Goal: Task Accomplishment & Management: Use online tool/utility

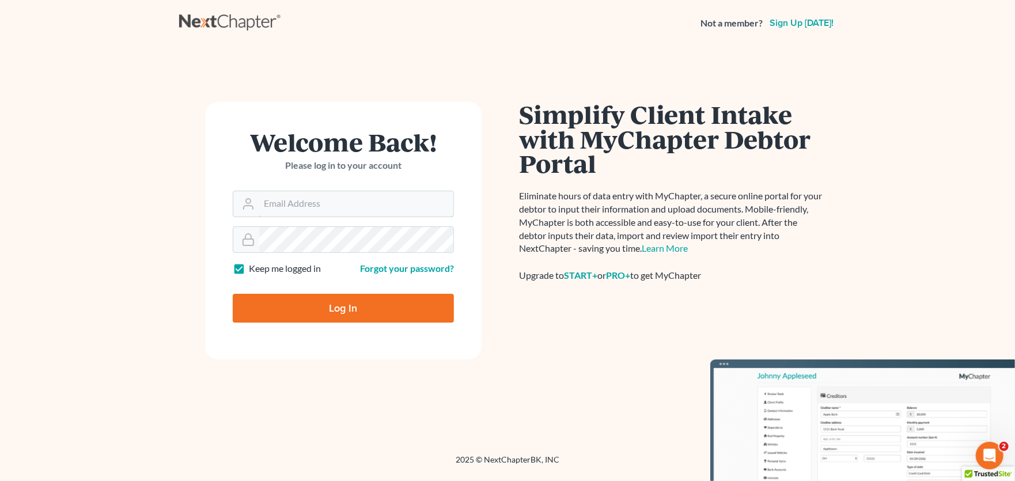
type input "[PERSON_NAME][EMAIL_ADDRESS][PERSON_NAME][DOMAIN_NAME]"
click at [346, 311] on input "Log In" at bounding box center [343, 308] width 221 height 29
type input "Thinking..."
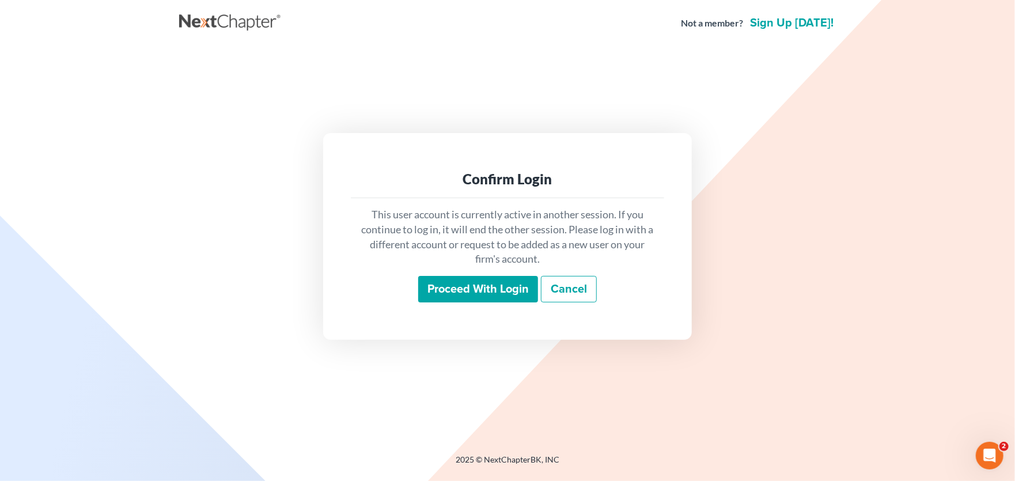
click at [493, 293] on input "Proceed with login" at bounding box center [478, 289] width 120 height 27
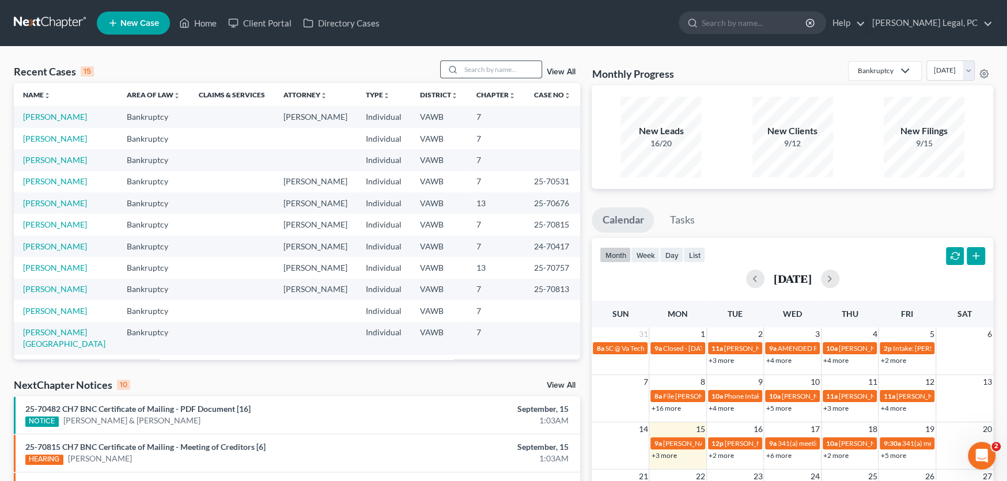
click at [474, 73] on input "search" at bounding box center [501, 69] width 81 height 17
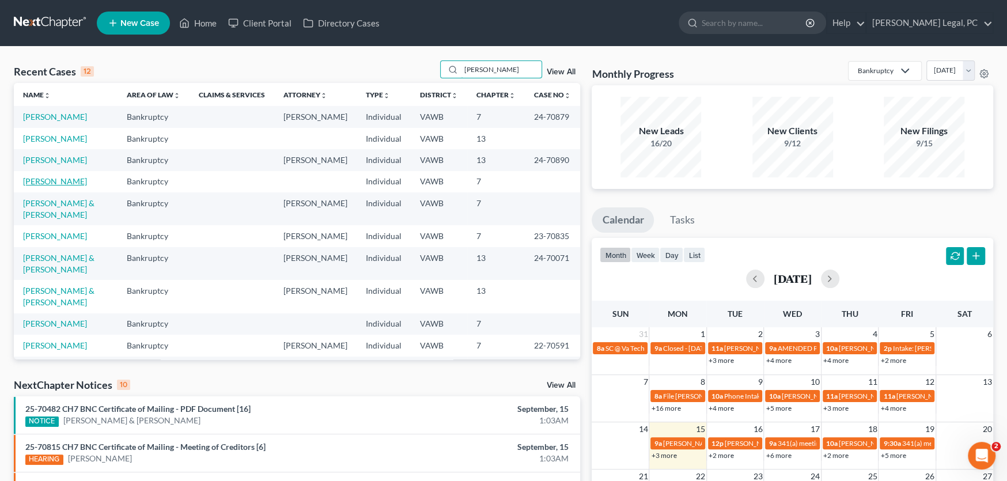
type input "miller"
click at [71, 186] on link "[PERSON_NAME]" at bounding box center [55, 181] width 64 height 10
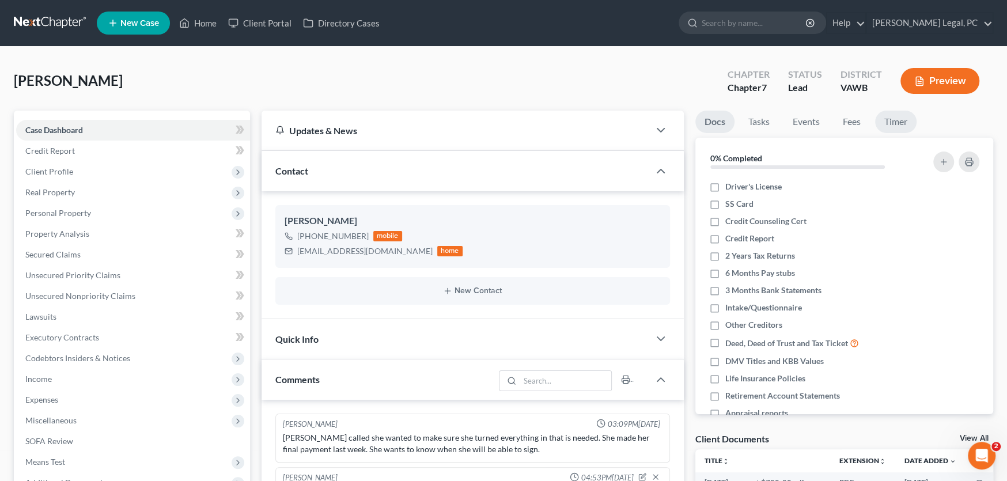
click at [895, 122] on link "Timer" at bounding box center [895, 122] width 41 height 22
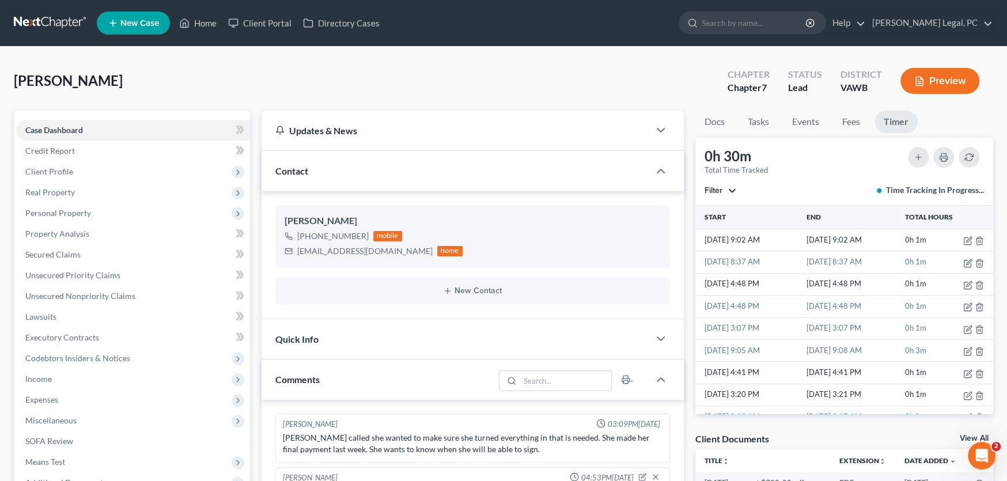
click at [58, 21] on link at bounding box center [51, 23] width 74 height 21
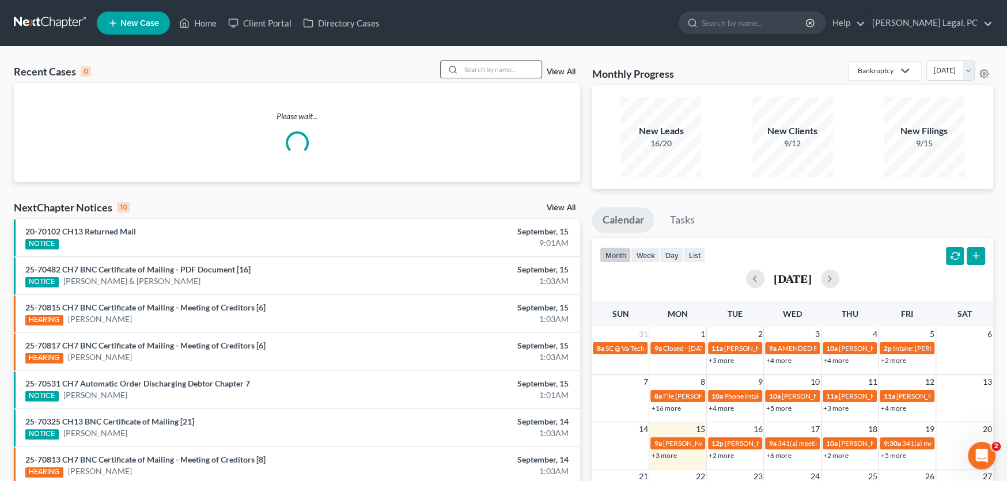
click at [480, 71] on input "search" at bounding box center [501, 69] width 81 height 17
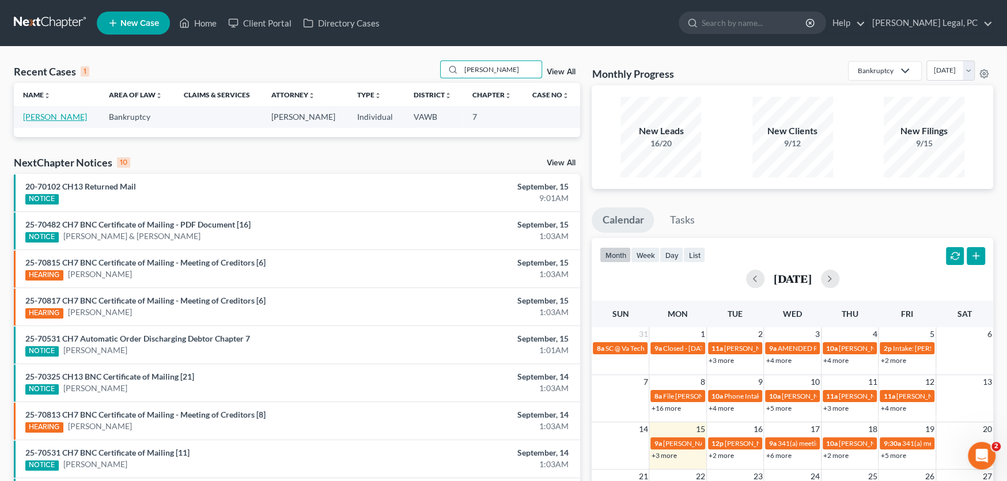
type input "dehart"
click at [51, 114] on link "[PERSON_NAME]" at bounding box center [55, 117] width 64 height 10
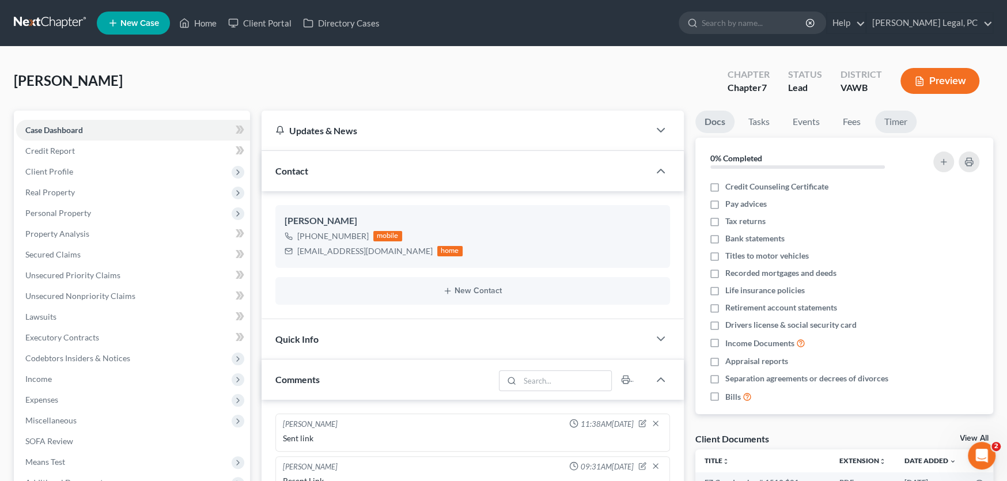
click at [896, 123] on link "Timer" at bounding box center [895, 122] width 41 height 22
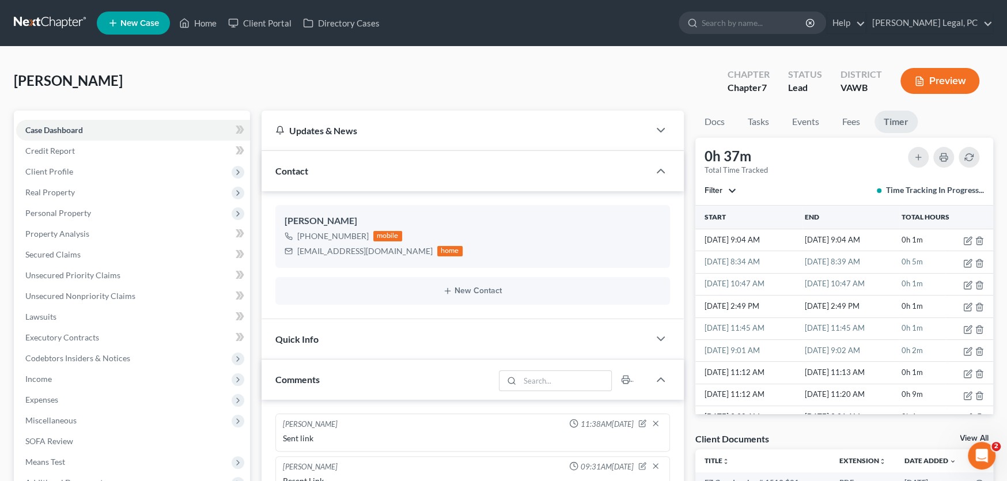
click at [50, 18] on link at bounding box center [51, 23] width 74 height 21
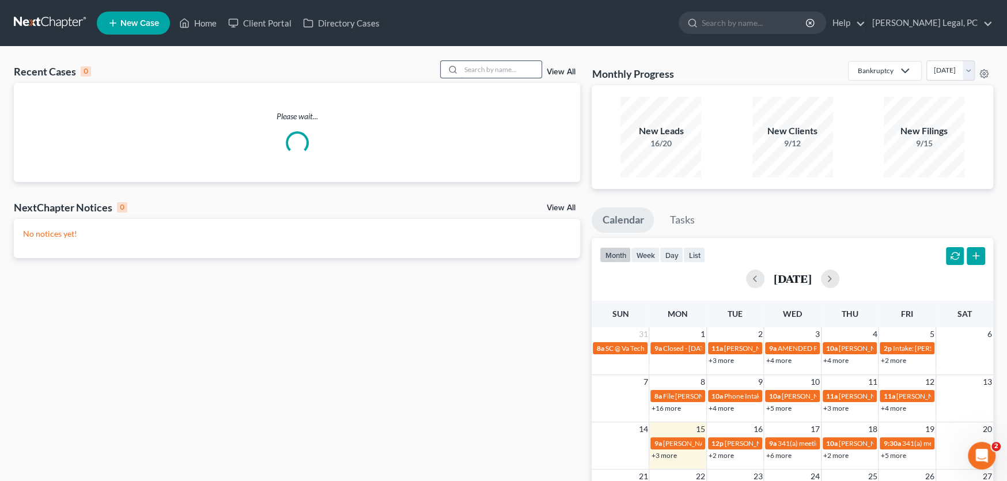
click at [482, 71] on input "search" at bounding box center [501, 69] width 81 height 17
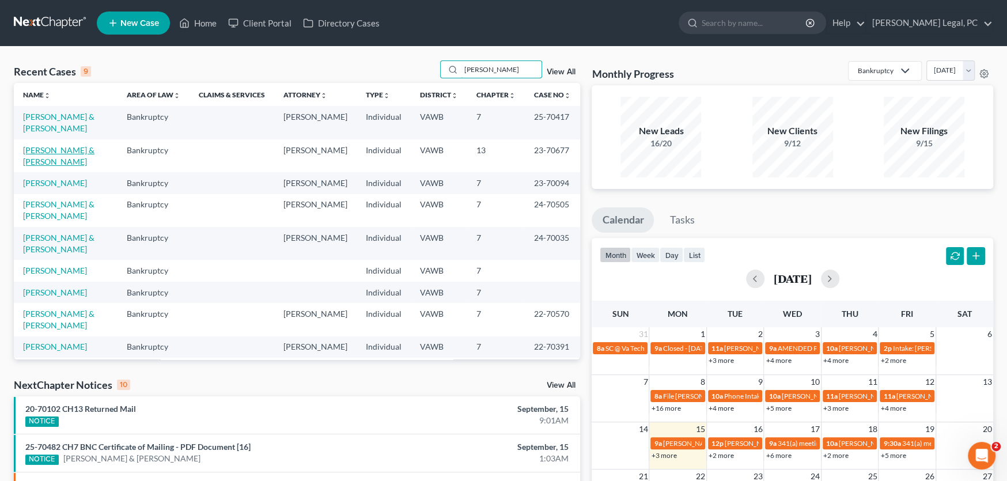
type input "[PERSON_NAME]"
click at [28, 148] on link "[PERSON_NAME] & [PERSON_NAME]" at bounding box center [58, 155] width 71 height 21
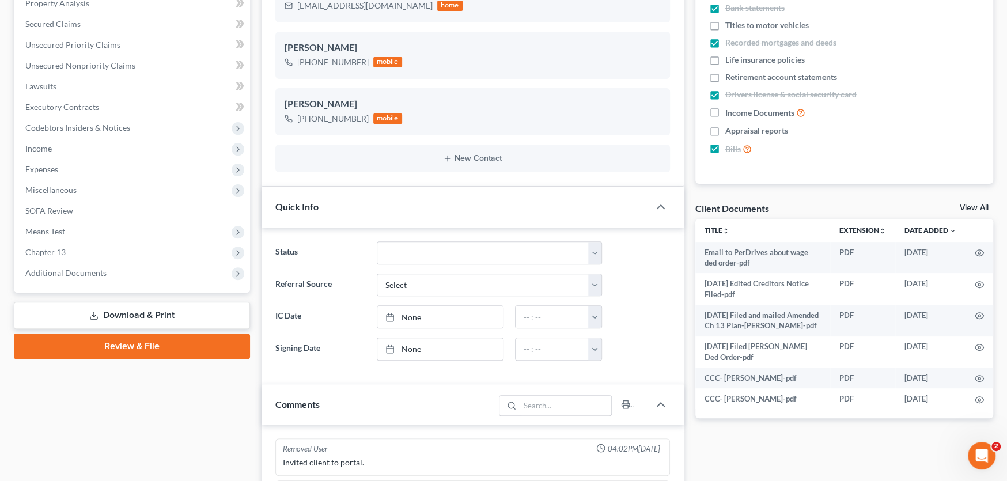
scroll to position [264, 0]
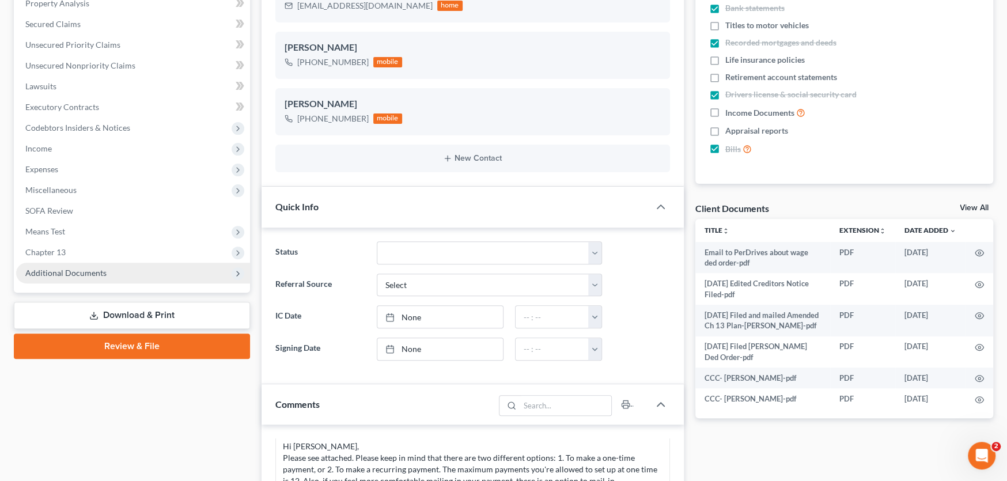
click at [55, 274] on span "Additional Documents" at bounding box center [65, 273] width 81 height 10
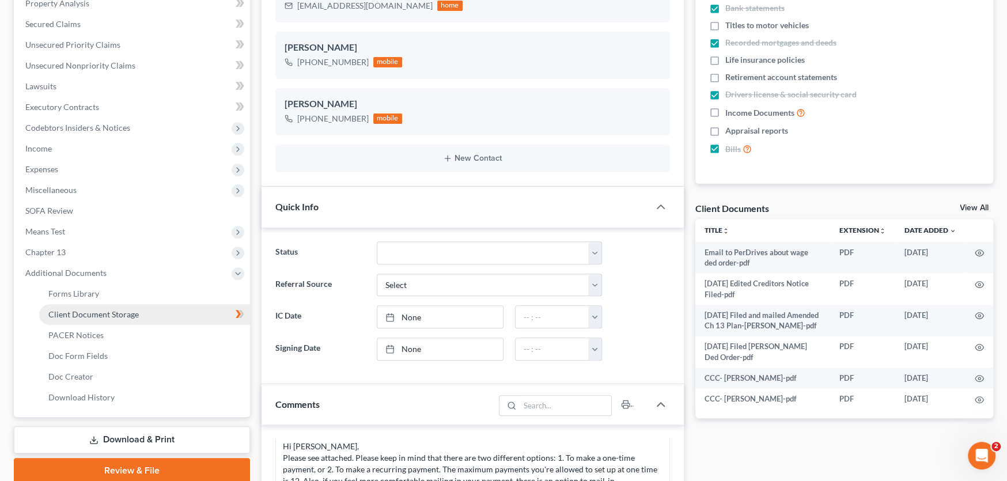
click at [95, 318] on link "Client Document Storage" at bounding box center [144, 314] width 211 height 21
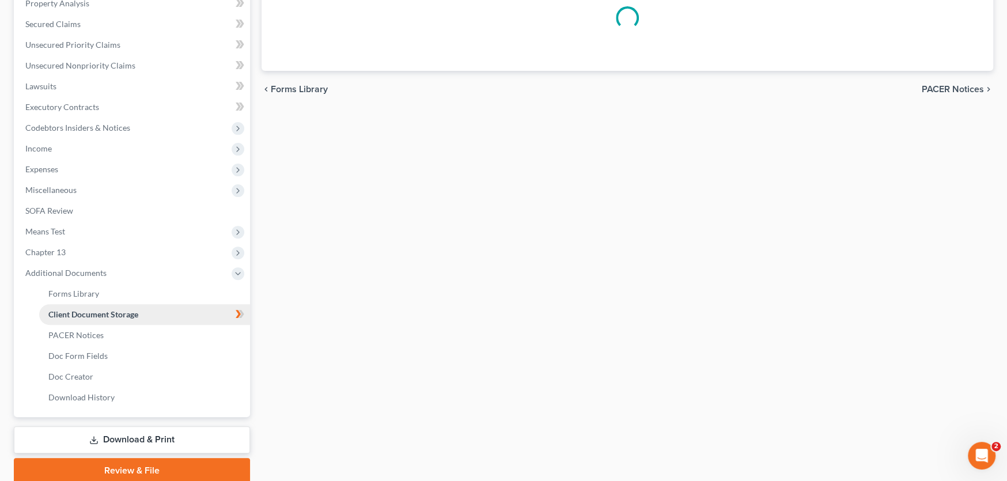
scroll to position [79, 0]
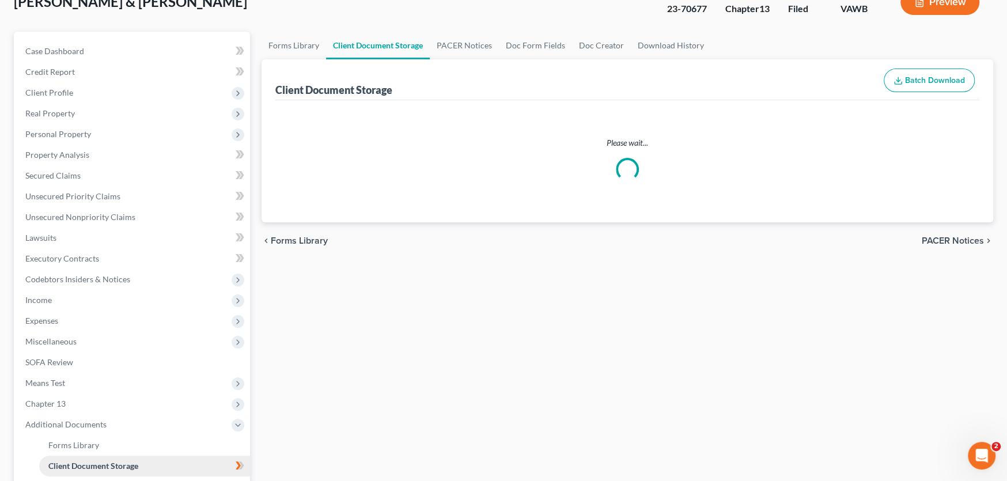
select select "0"
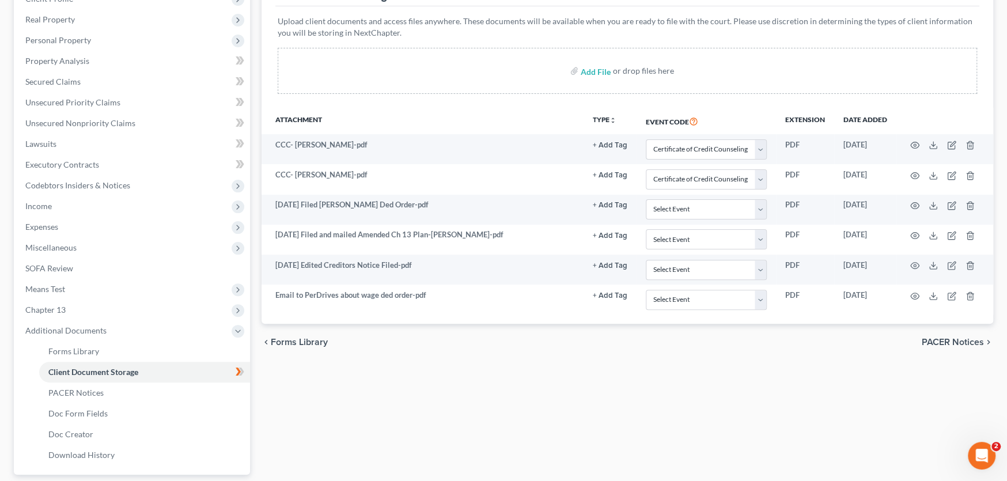
scroll to position [231, 0]
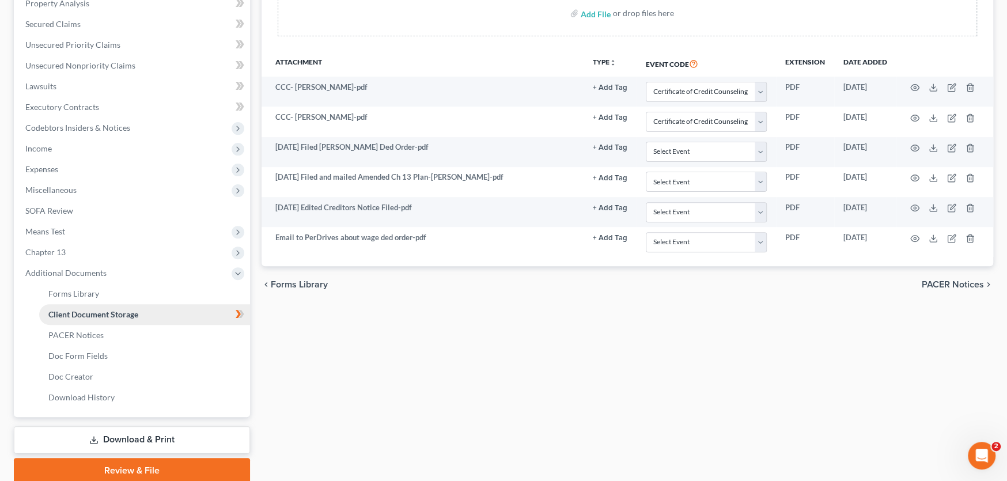
click at [109, 309] on span "Client Document Storage" at bounding box center [93, 314] width 90 height 10
click at [67, 337] on span "PACER Notices" at bounding box center [75, 335] width 55 height 10
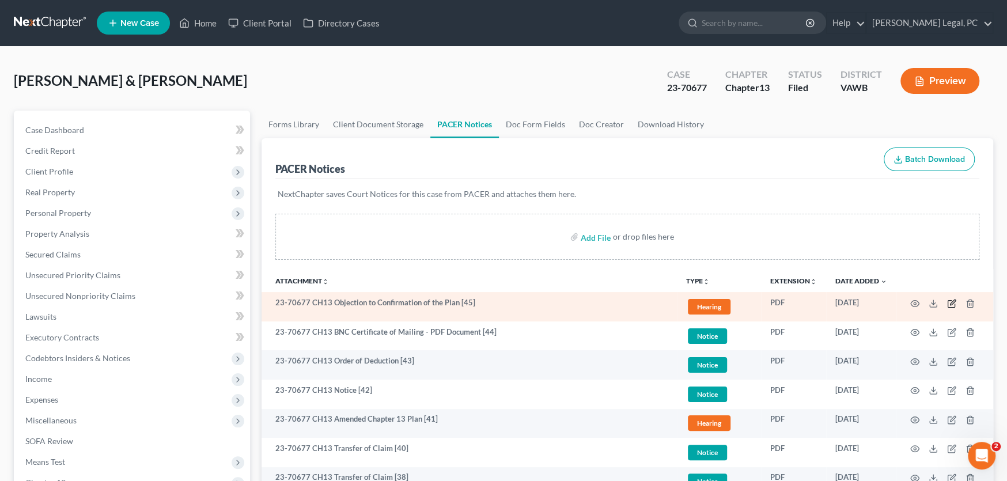
click at [953, 301] on icon "button" at bounding box center [952, 302] width 5 height 5
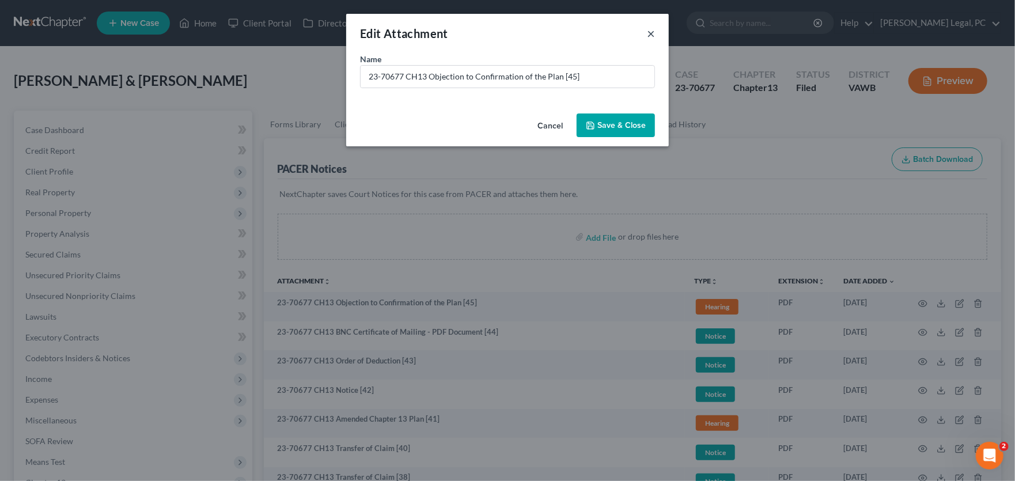
click at [651, 35] on button "×" at bounding box center [651, 34] width 8 height 14
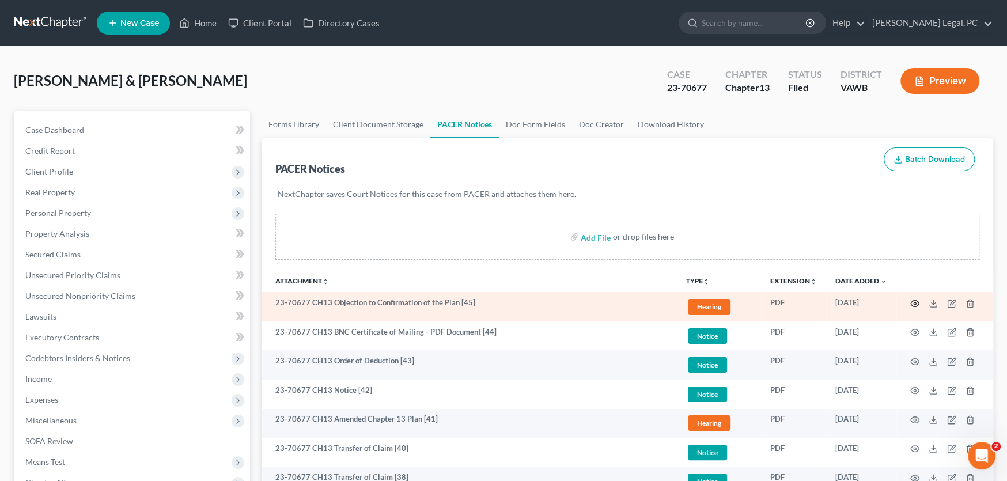
click at [915, 303] on icon "button" at bounding box center [915, 303] width 9 height 9
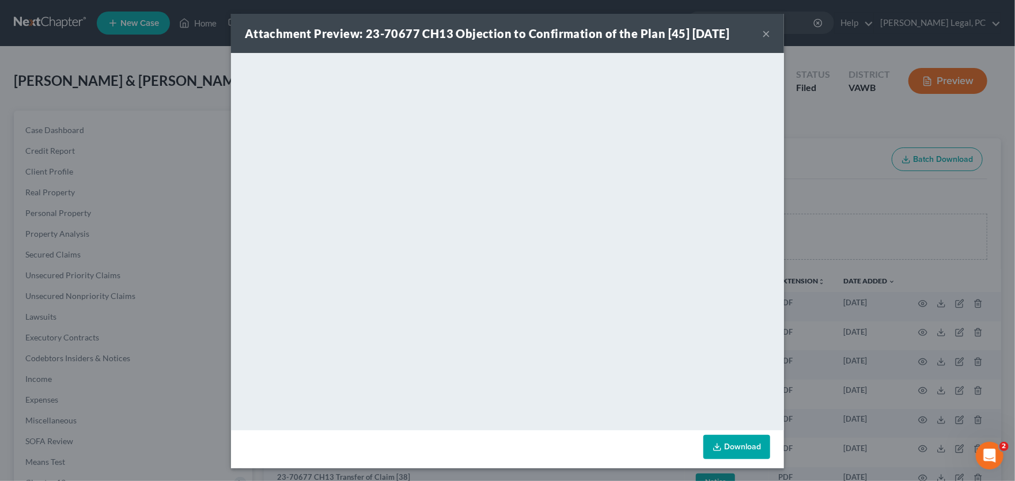
click at [762, 34] on button "×" at bounding box center [766, 34] width 8 height 14
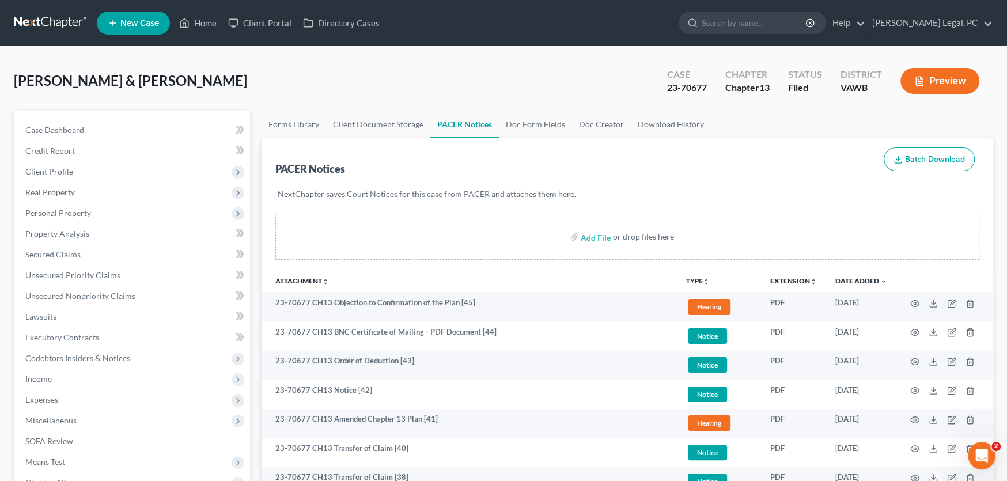
click at [61, 20] on link at bounding box center [51, 23] width 74 height 21
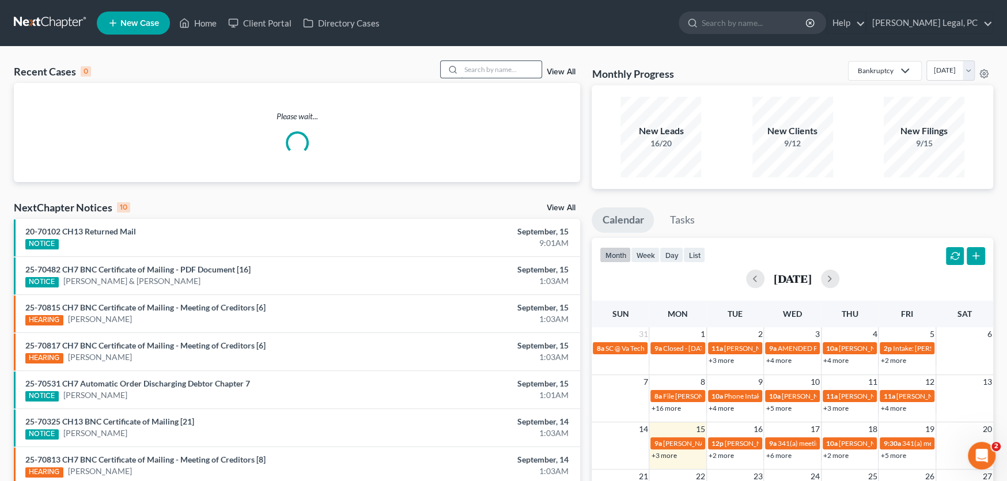
click at [477, 66] on input "search" at bounding box center [501, 69] width 81 height 17
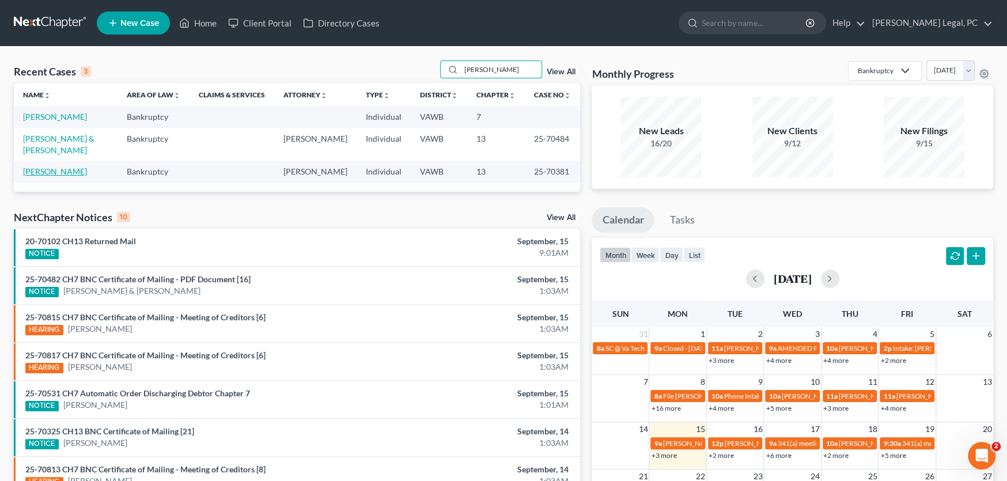
type input "[PERSON_NAME]"
click at [44, 167] on link "[PERSON_NAME]" at bounding box center [55, 172] width 64 height 10
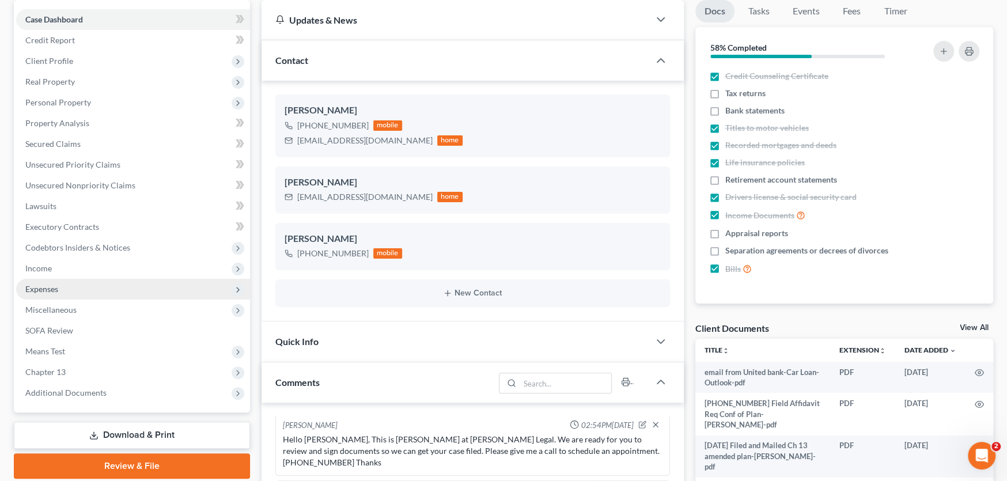
scroll to position [173, 0]
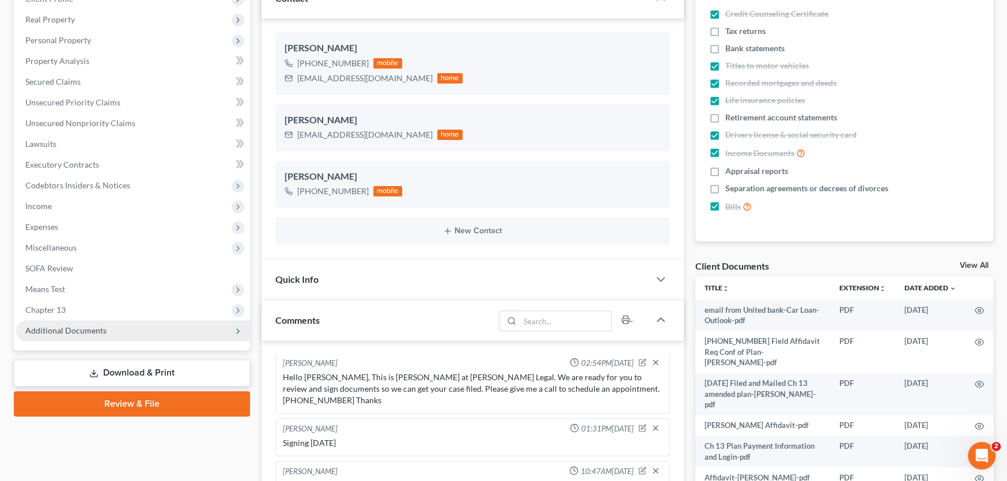
click at [59, 327] on span "Additional Documents" at bounding box center [65, 331] width 81 height 10
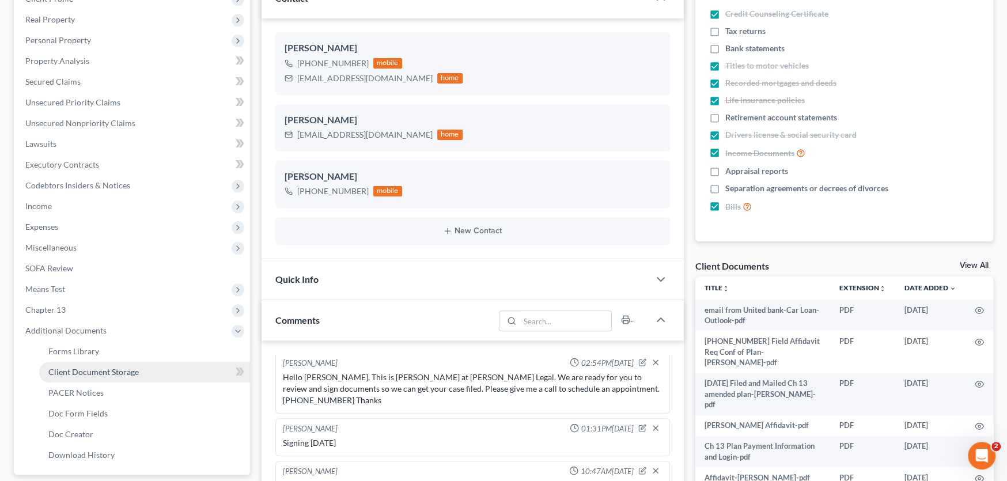
click at [105, 369] on span "Client Document Storage" at bounding box center [93, 372] width 90 height 10
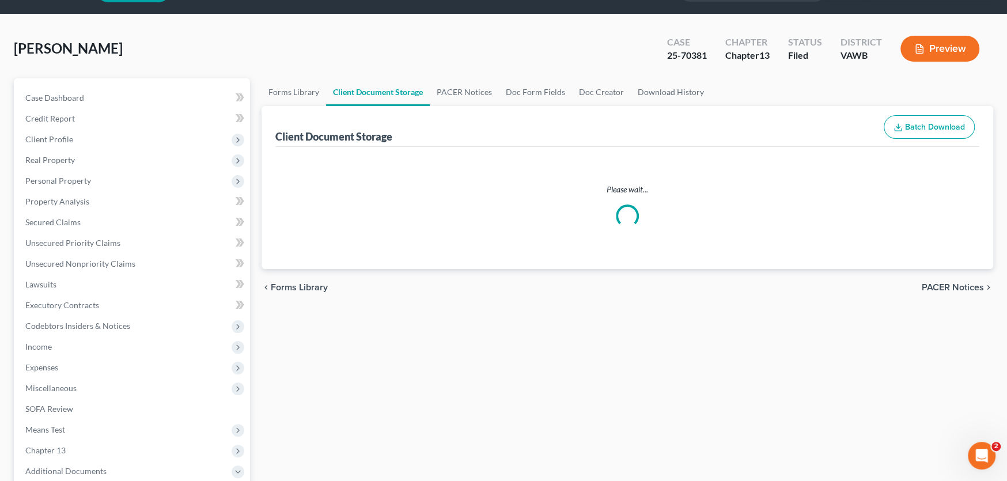
scroll to position [3, 0]
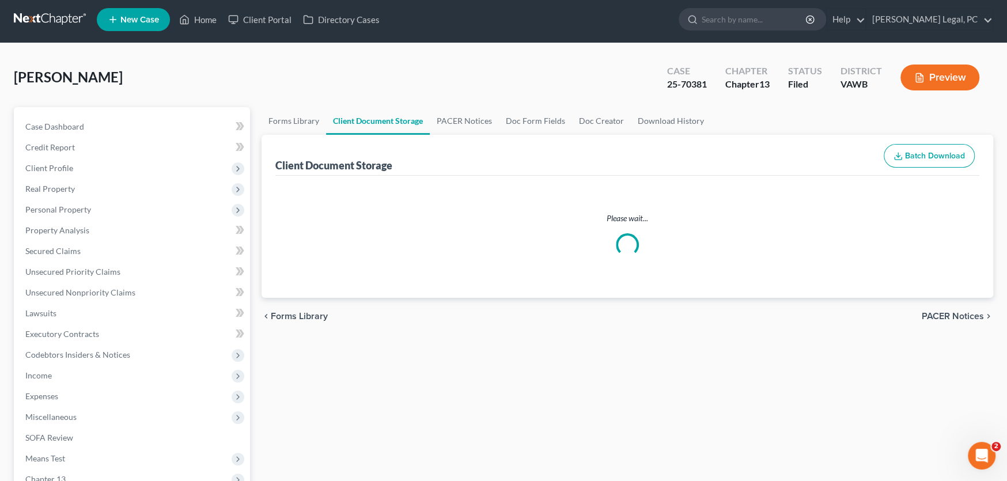
select select "0"
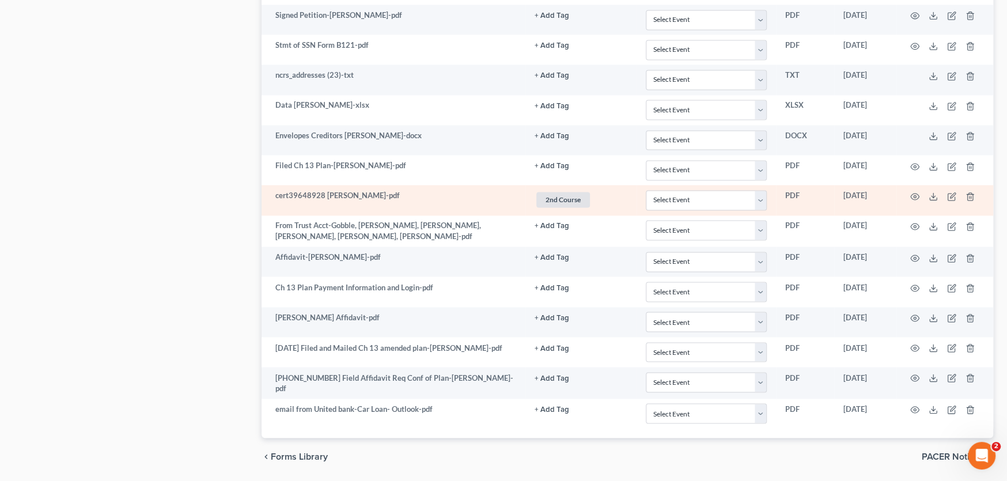
scroll to position [1477, 0]
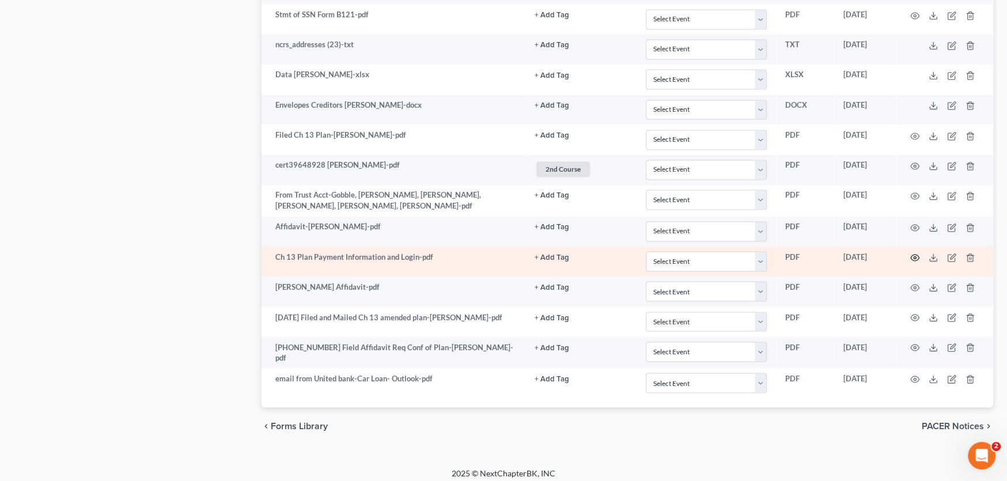
click at [915, 256] on circle "button" at bounding box center [915, 257] width 2 height 2
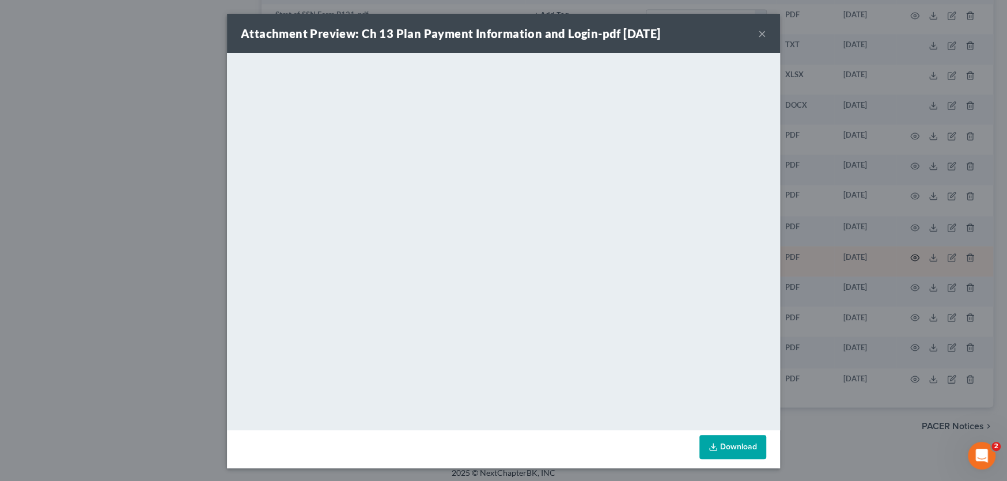
scroll to position [1475, 0]
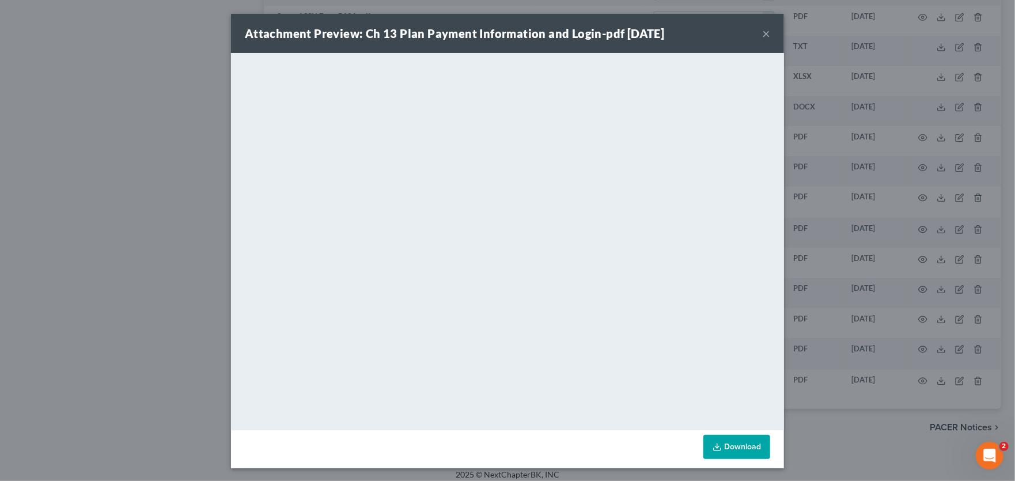
click at [762, 35] on button "×" at bounding box center [766, 34] width 8 height 14
